Goal: Information Seeking & Learning: Find specific fact

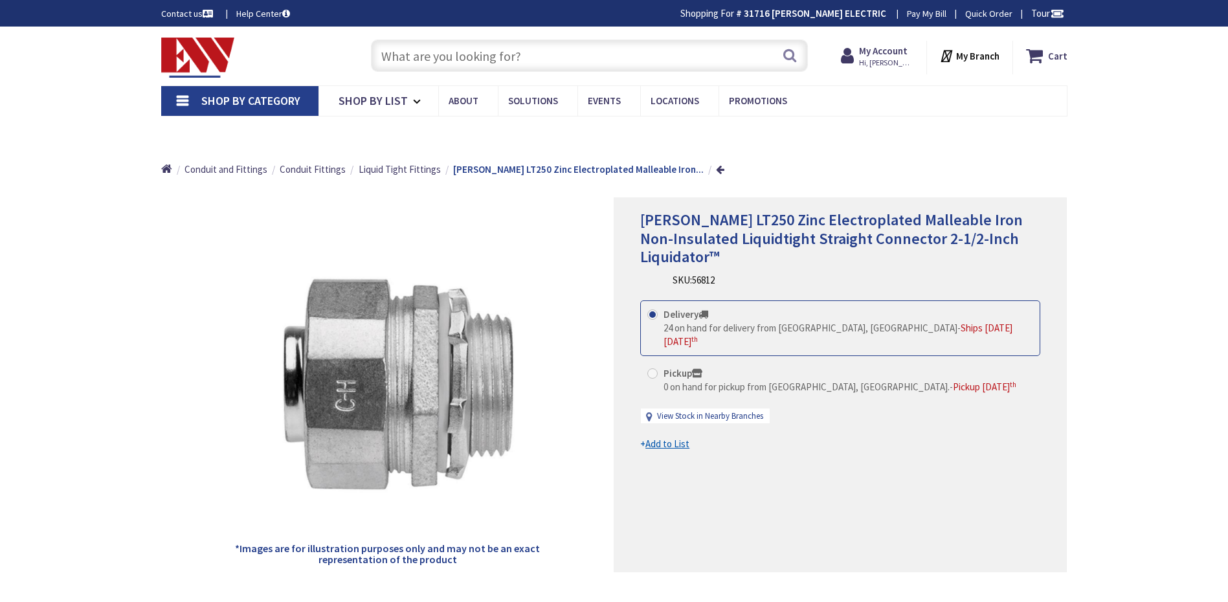
type input "[GEOGRAPHIC_DATA], [GEOGRAPHIC_DATA]"
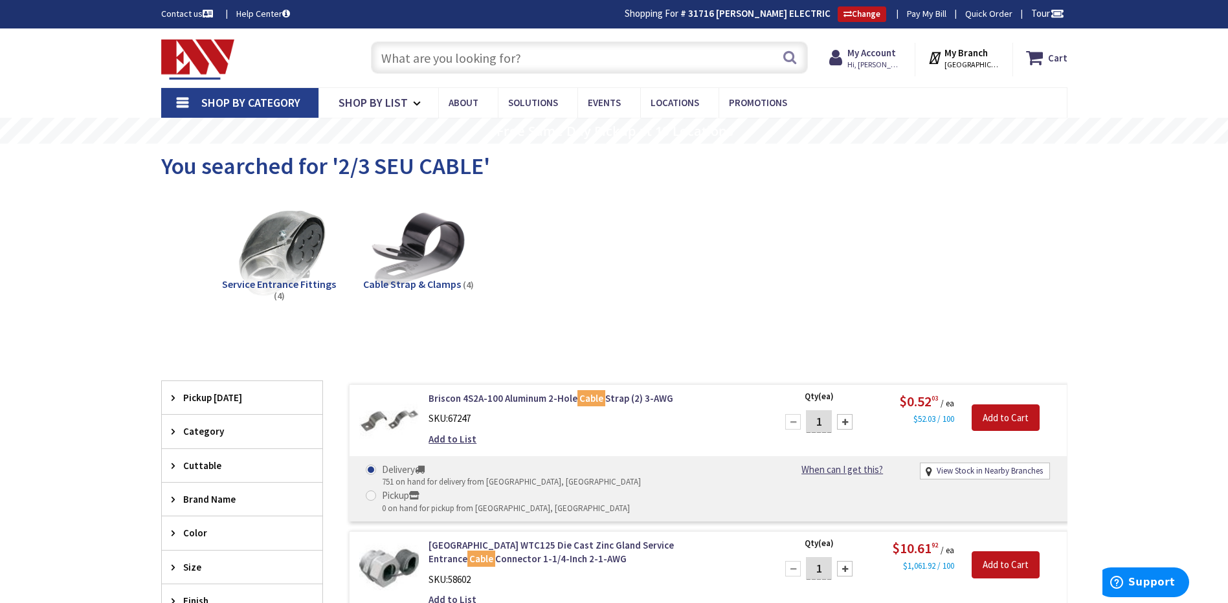
click at [505, 60] on input "text" at bounding box center [589, 57] width 437 height 32
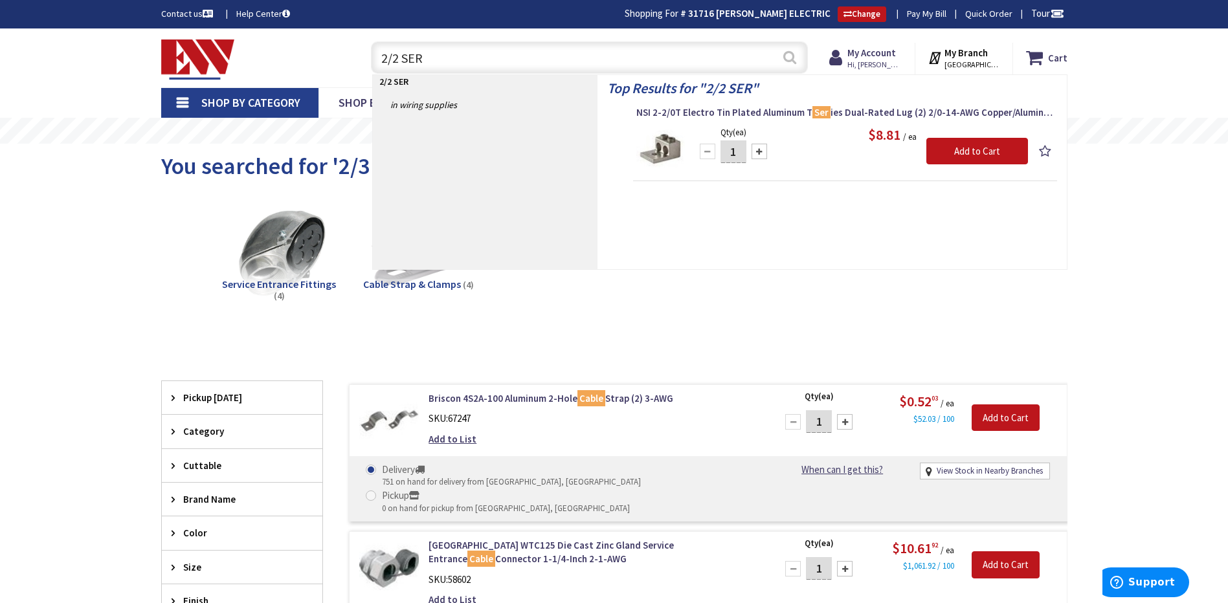
type input "2/2 SER"
click at [791, 56] on button "Search" at bounding box center [789, 57] width 17 height 29
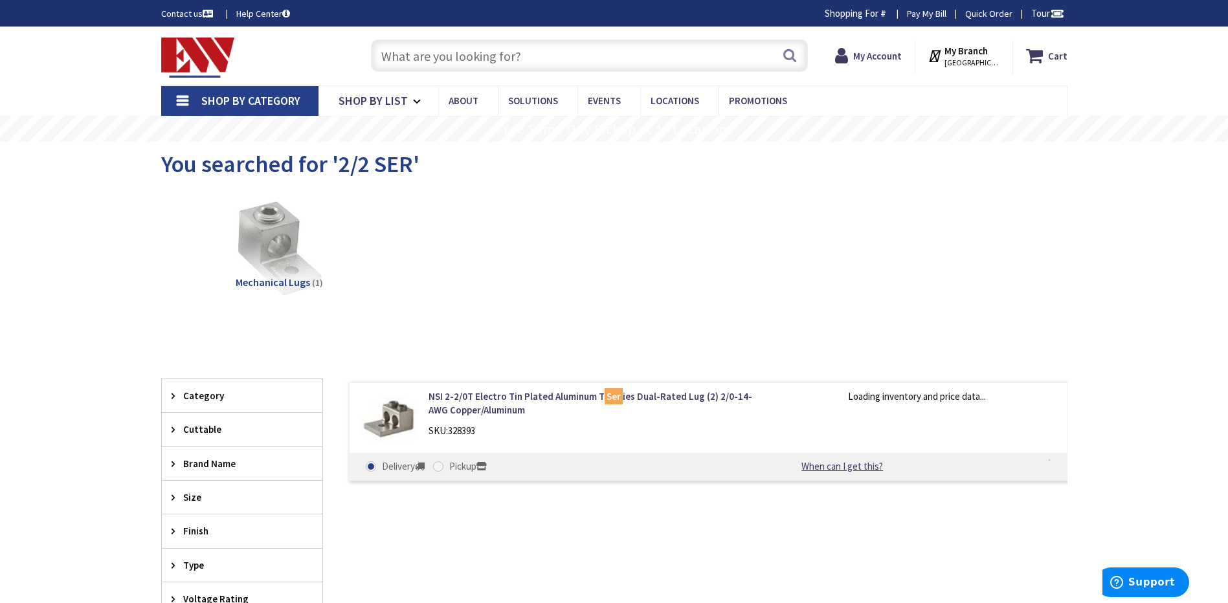
click at [458, 59] on input "text" at bounding box center [589, 55] width 437 height 32
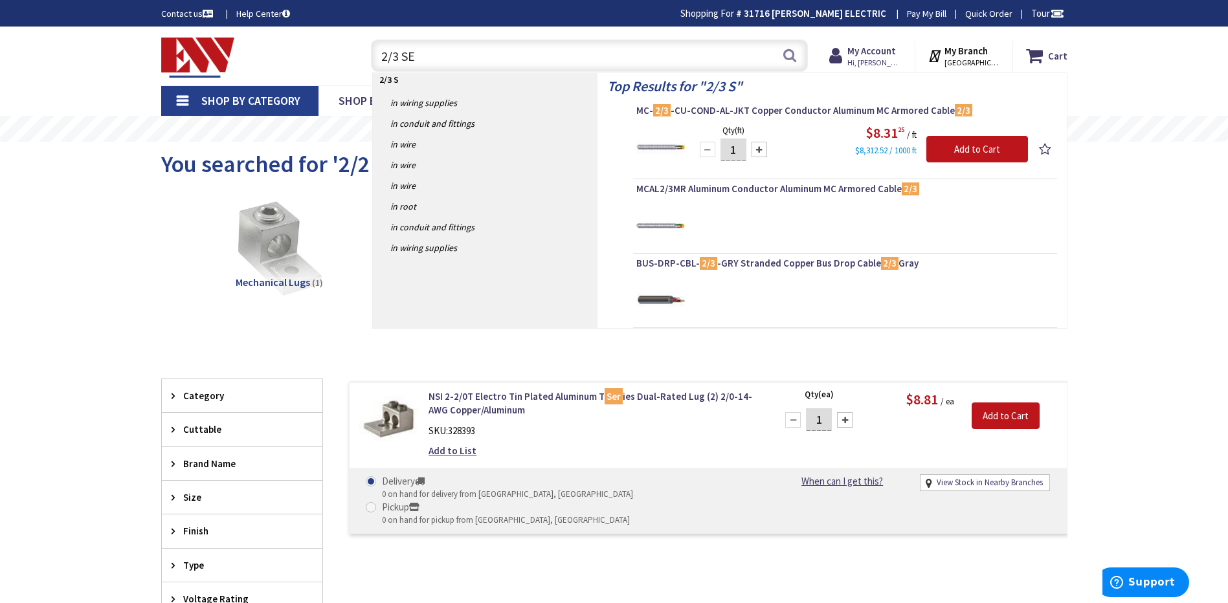
type input "2/3 SER"
